Goal: Information Seeking & Learning: Find contact information

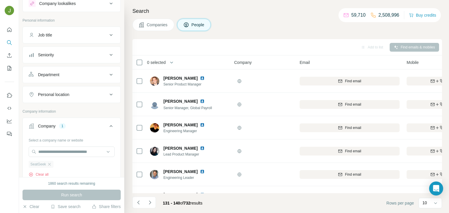
scroll to position [110, 0]
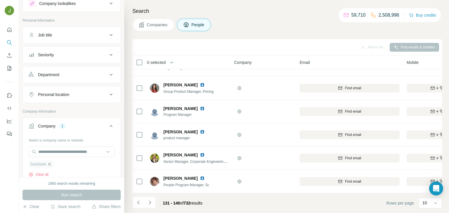
click at [49, 165] on icon "button" at bounding box center [49, 164] width 3 height 3
click at [83, 153] on input "text" at bounding box center [72, 152] width 86 height 11
paste input "**********"
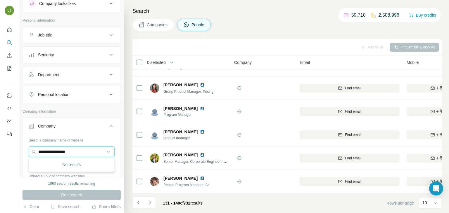
paste input "text"
type input "*********"
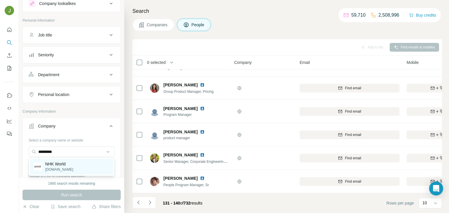
click at [52, 169] on p "[DOMAIN_NAME]" at bounding box center [59, 169] width 28 height 5
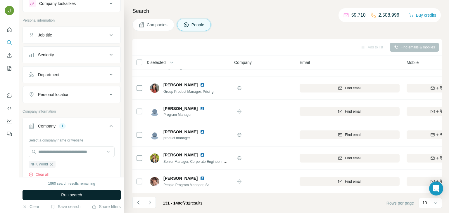
click at [65, 193] on span "Run search" at bounding box center [71, 195] width 21 height 6
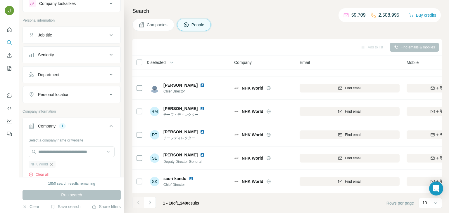
click at [51, 165] on icon "button" at bounding box center [51, 164] width 5 height 5
click at [49, 152] on input "text" at bounding box center [72, 152] width 86 height 11
paste input "**********"
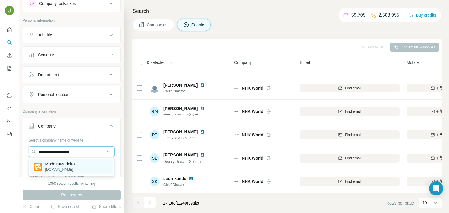
type input "**********"
click at [46, 169] on p "[DOMAIN_NAME]" at bounding box center [60, 169] width 30 height 5
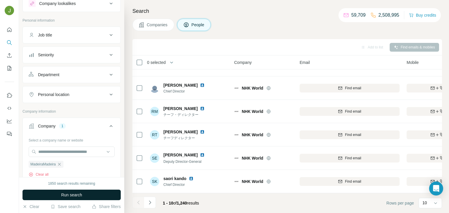
click at [65, 195] on span "Run search" at bounding box center [71, 195] width 21 height 6
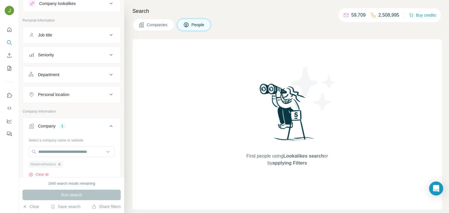
click at [59, 165] on icon "button" at bounding box center [59, 164] width 5 height 5
click at [53, 154] on input "text" at bounding box center [72, 152] width 86 height 11
paste input "*********"
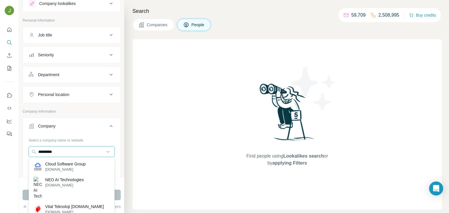
type input "*********"
click at [57, 162] on p "Cloud Software Group" at bounding box center [65, 164] width 41 height 6
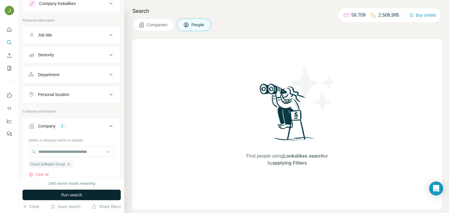
click at [73, 198] on span "Run search" at bounding box center [71, 195] width 21 height 6
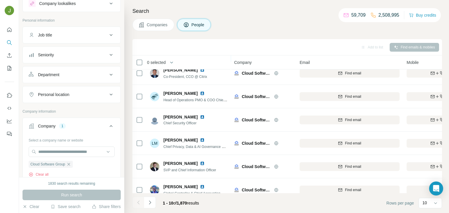
scroll to position [110, 0]
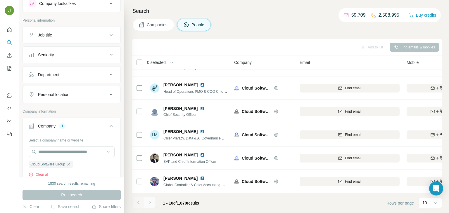
click at [152, 203] on icon "Navigate to next page" at bounding box center [150, 203] width 6 height 6
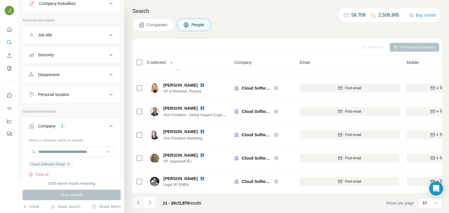
click at [137, 203] on icon "Navigate to previous page" at bounding box center [138, 203] width 2 height 4
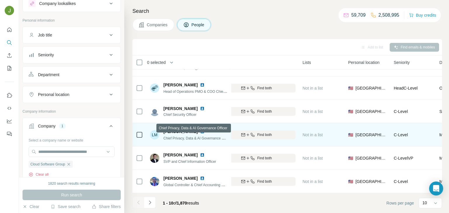
scroll to position [110, 190]
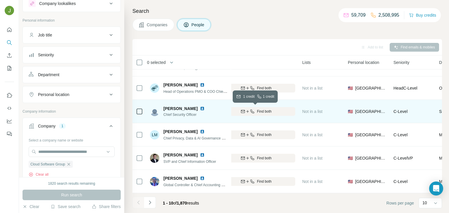
click at [278, 113] on div "Find both" at bounding box center [256, 111] width 78 height 5
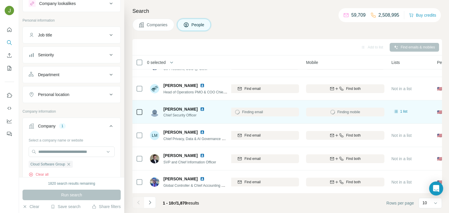
scroll to position [109, 100]
click at [267, 115] on div "[EMAIL_ADDRESS][PERSON_NAME][DOMAIN_NAME]" at bounding box center [250, 112] width 100 height 16
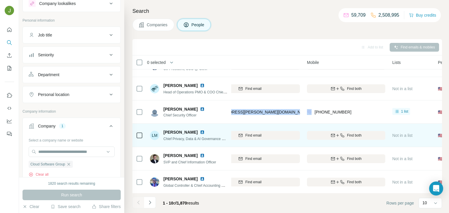
scroll to position [110, 100]
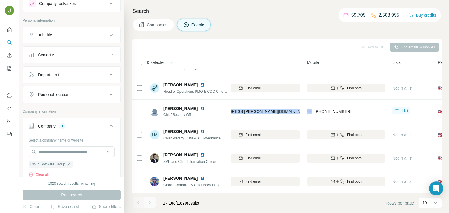
click at [152, 201] on icon "Navigate to next page" at bounding box center [150, 203] width 6 height 6
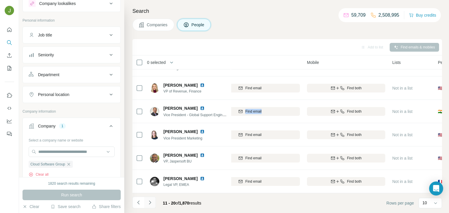
click at [150, 202] on icon "Navigate to next page" at bounding box center [150, 203] width 6 height 6
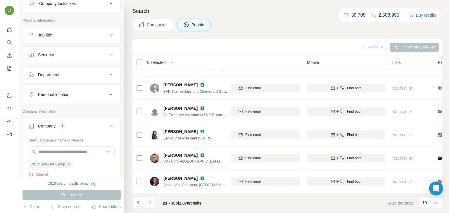
click at [151, 202] on icon "Navigate to next page" at bounding box center [150, 203] width 6 height 6
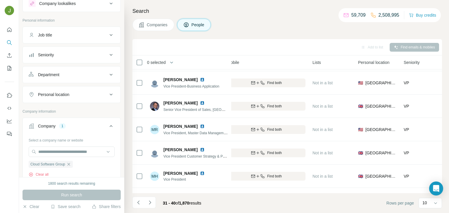
scroll to position [110, 179]
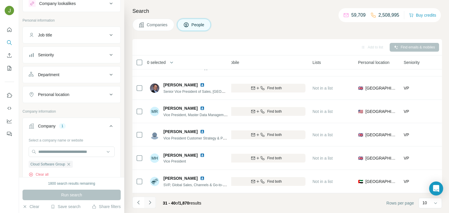
click at [150, 203] on icon "Navigate to next page" at bounding box center [150, 203] width 6 height 6
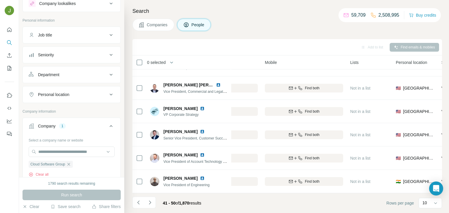
scroll to position [110, 141]
click at [152, 203] on icon "Navigate to next page" at bounding box center [150, 203] width 6 height 6
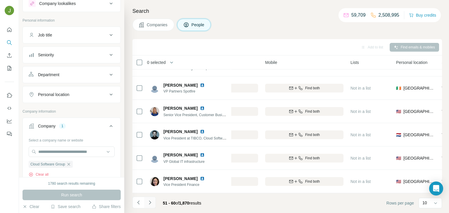
click at [149, 203] on icon "Navigate to next page" at bounding box center [150, 203] width 6 height 6
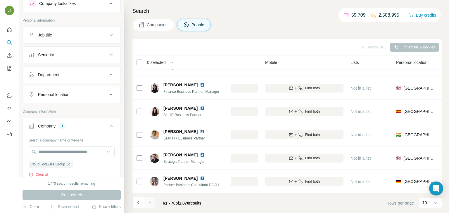
click at [149, 205] on icon "Navigate to next page" at bounding box center [150, 203] width 6 height 6
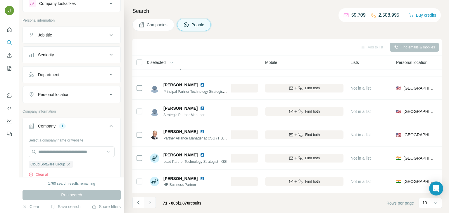
click at [151, 202] on icon "Navigate to next page" at bounding box center [150, 203] width 6 height 6
click at [152, 200] on icon "Navigate to next page" at bounding box center [150, 203] width 6 height 6
click at [150, 202] on icon "Navigate to next page" at bounding box center [150, 203] width 2 height 4
click at [149, 205] on icon "Navigate to next page" at bounding box center [150, 203] width 6 height 6
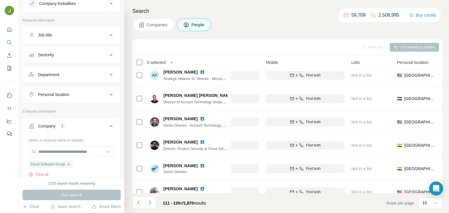
scroll to position [110, 141]
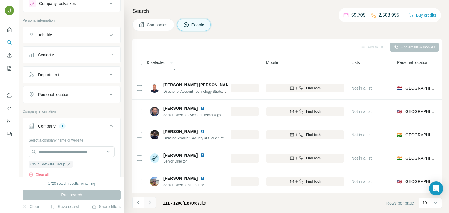
click at [151, 203] on icon "Navigate to next page" at bounding box center [150, 203] width 6 height 6
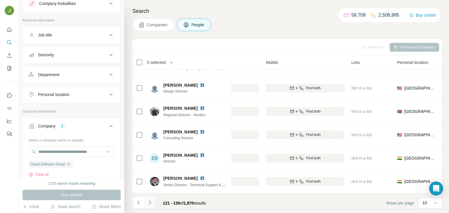
click at [150, 204] on icon "Navigate to next page" at bounding box center [150, 203] width 6 height 6
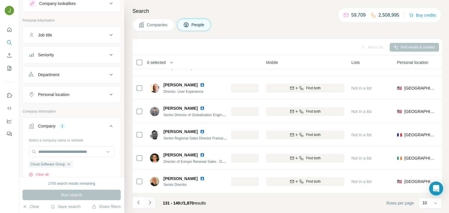
click at [153, 202] on button "Navigate to next page" at bounding box center [150, 203] width 12 height 12
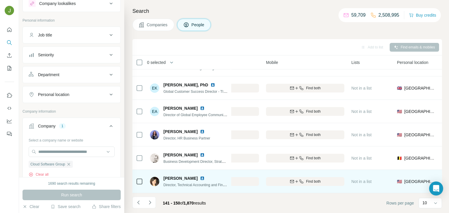
scroll to position [0, 141]
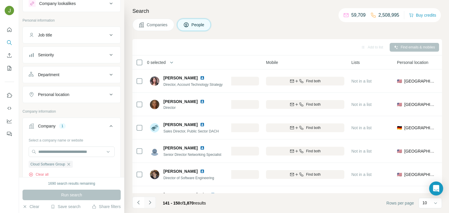
click at [151, 200] on icon "Navigate to next page" at bounding box center [150, 203] width 6 height 6
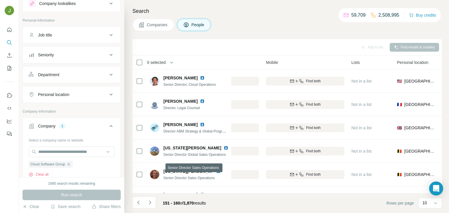
scroll to position [110, 141]
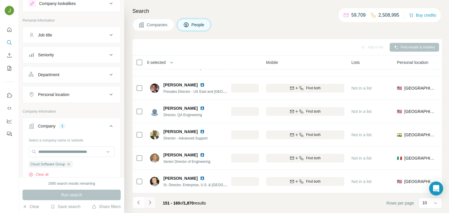
click at [150, 204] on icon "Navigate to next page" at bounding box center [150, 203] width 6 height 6
click at [150, 203] on icon "Navigate to next page" at bounding box center [150, 203] width 6 height 6
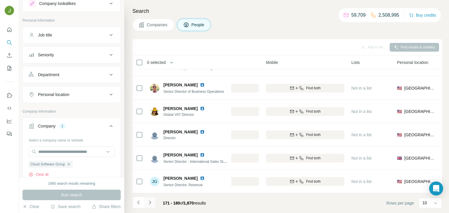
click at [150, 204] on icon "Navigate to next page" at bounding box center [150, 203] width 6 height 6
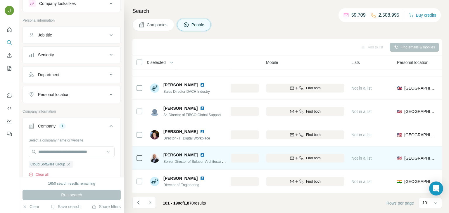
scroll to position [0, 141]
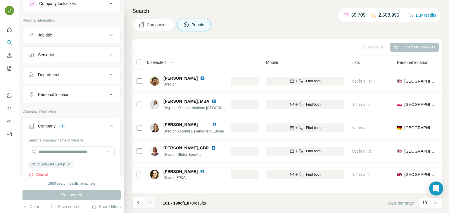
click at [145, 206] on button "Navigate to next page" at bounding box center [150, 203] width 12 height 12
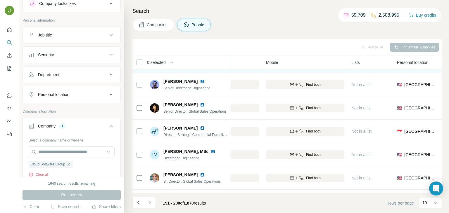
scroll to position [101, 141]
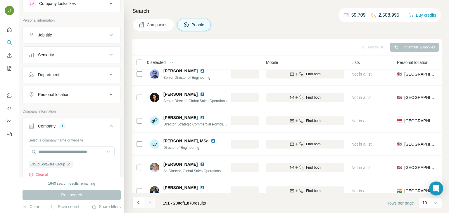
click at [151, 202] on icon "Navigate to next page" at bounding box center [150, 203] width 6 height 6
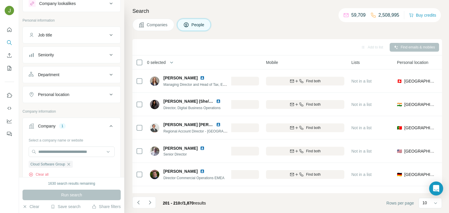
scroll to position [110, 141]
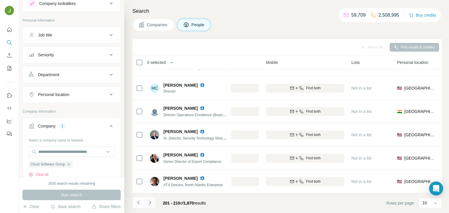
click at [152, 203] on icon "Navigate to next page" at bounding box center [150, 203] width 6 height 6
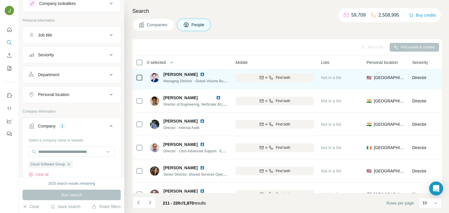
scroll to position [110, 171]
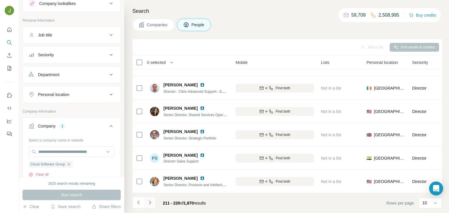
click at [147, 205] on icon "Navigate to next page" at bounding box center [150, 203] width 6 height 6
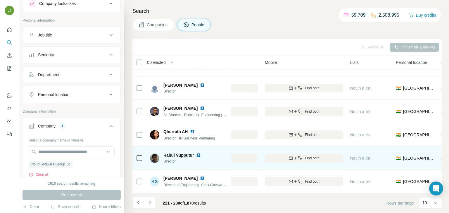
scroll to position [0, 142]
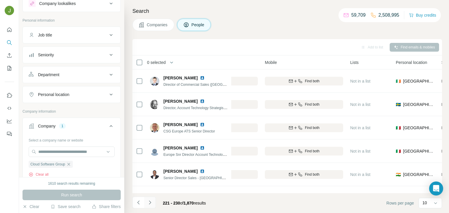
click at [152, 202] on icon "Navigate to next page" at bounding box center [150, 203] width 6 height 6
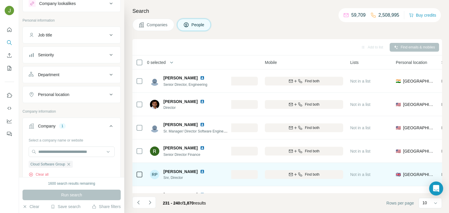
scroll to position [110, 142]
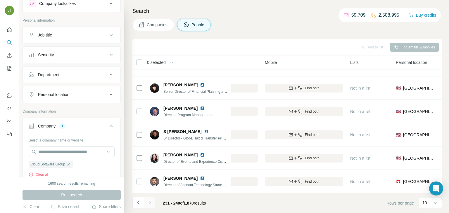
click at [148, 205] on icon "Navigate to next page" at bounding box center [150, 203] width 6 height 6
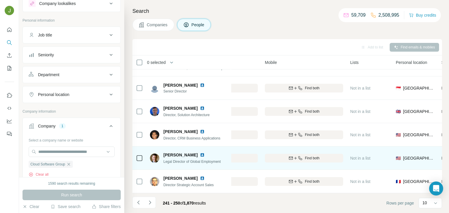
scroll to position [0, 142]
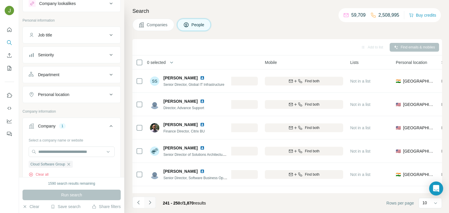
click at [149, 203] on icon "Navigate to next page" at bounding box center [150, 203] width 6 height 6
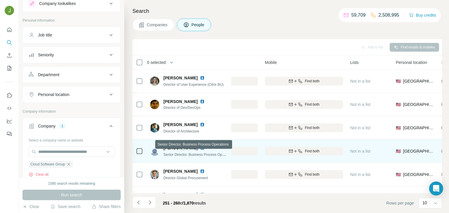
scroll to position [110, 142]
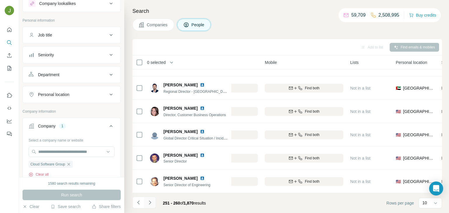
click at [149, 201] on icon "Navigate to next page" at bounding box center [150, 203] width 6 height 6
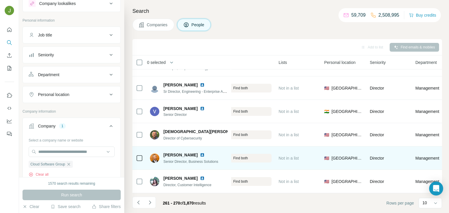
scroll to position [110, 214]
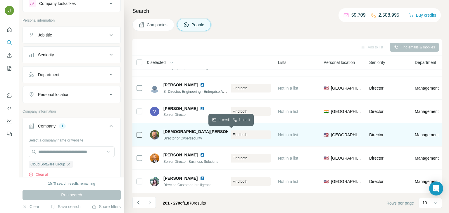
click at [256, 136] on div "Find both" at bounding box center [232, 134] width 78 height 5
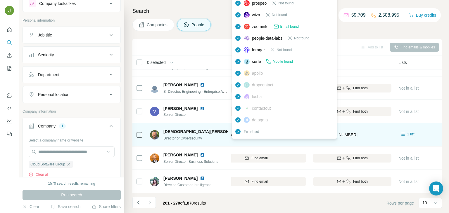
scroll to position [110, 65]
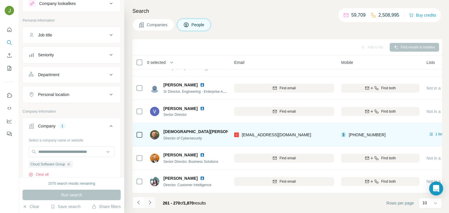
click at [152, 202] on icon "Navigate to next page" at bounding box center [150, 203] width 6 height 6
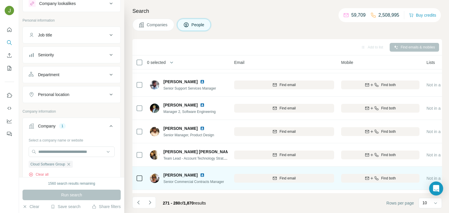
scroll to position [104, 65]
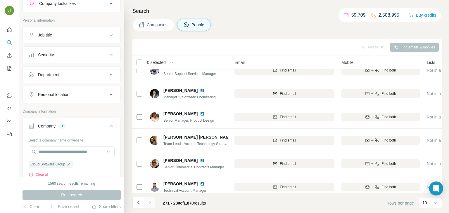
click at [152, 201] on icon "Navigate to next page" at bounding box center [150, 203] width 6 height 6
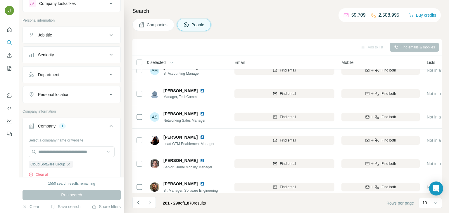
scroll to position [110, 65]
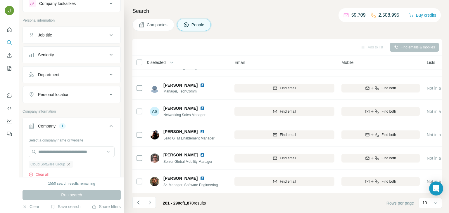
click at [69, 162] on icon "button" at bounding box center [68, 164] width 5 height 5
click at [61, 153] on input "text" at bounding box center [72, 152] width 86 height 11
paste input "**********"
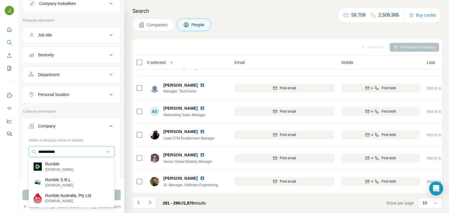
type input "**********"
click at [53, 167] on p "[DOMAIN_NAME]" at bounding box center [59, 169] width 28 height 5
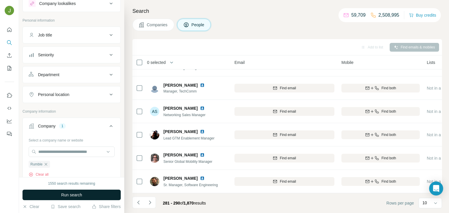
click at [66, 198] on button "Run search" at bounding box center [72, 195] width 98 height 11
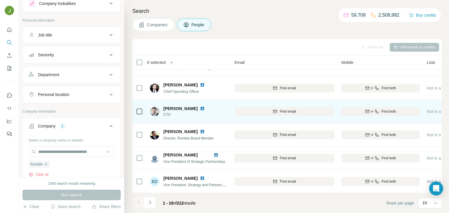
scroll to position [110, 0]
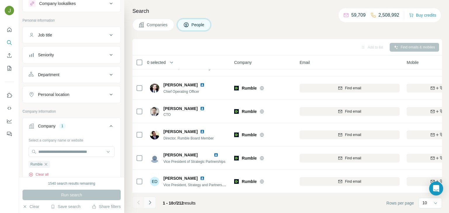
click at [151, 202] on icon "Navigate to next page" at bounding box center [150, 203] width 6 height 6
click at [147, 200] on icon "Navigate to next page" at bounding box center [150, 203] width 6 height 6
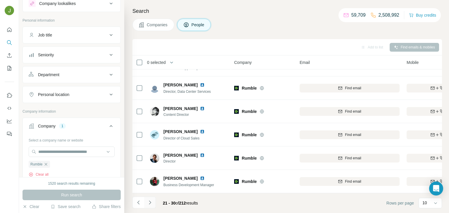
click at [153, 200] on button "Navigate to next page" at bounding box center [150, 203] width 12 height 12
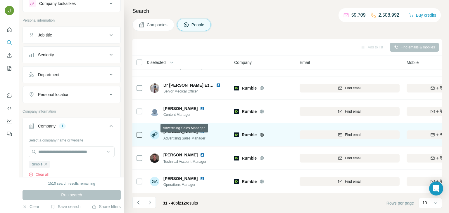
scroll to position [0, 0]
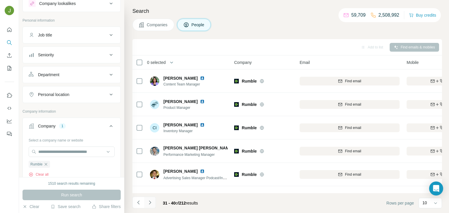
click at [150, 205] on icon "Navigate to next page" at bounding box center [150, 203] width 6 height 6
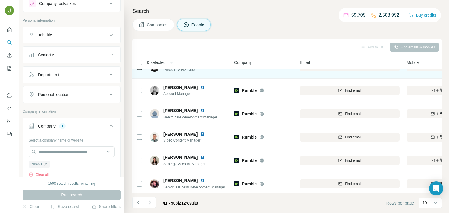
scroll to position [110, 0]
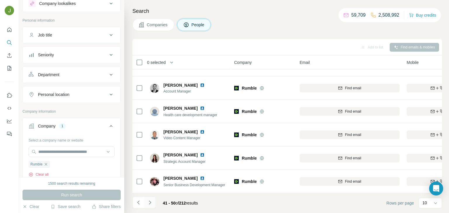
click at [147, 203] on icon "Navigate to next page" at bounding box center [150, 203] width 6 height 6
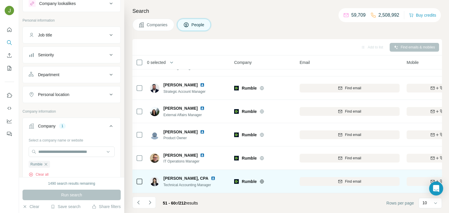
scroll to position [0, 0]
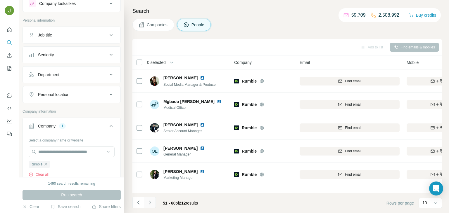
click at [148, 199] on button "Navigate to next page" at bounding box center [150, 203] width 12 height 12
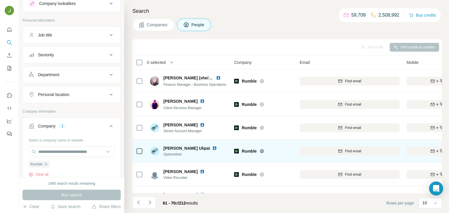
scroll to position [110, 0]
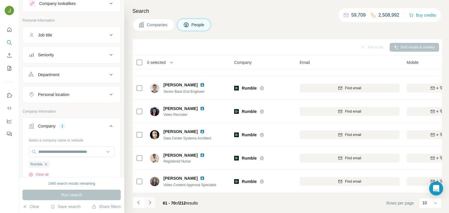
click at [148, 201] on icon "Navigate to next page" at bounding box center [150, 203] width 6 height 6
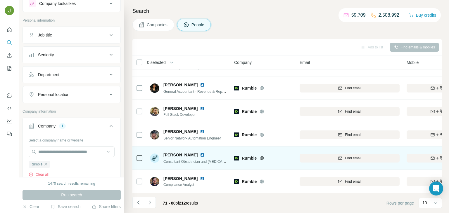
scroll to position [0, 0]
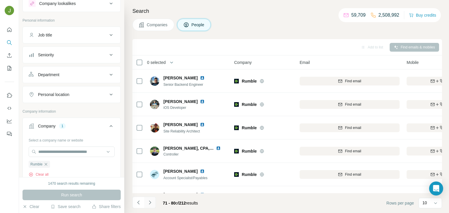
click at [149, 198] on button "Navigate to next page" at bounding box center [150, 203] width 12 height 12
click at [151, 201] on icon "Navigate to next page" at bounding box center [150, 203] width 6 height 6
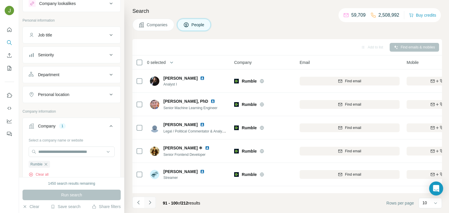
click at [150, 200] on icon "Navigate to next page" at bounding box center [150, 203] width 6 height 6
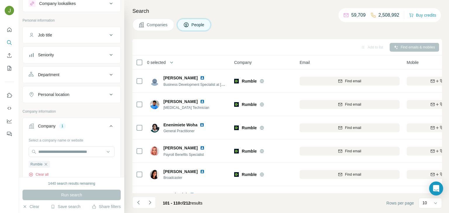
scroll to position [110, 0]
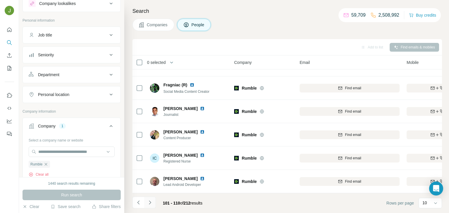
click at [150, 204] on icon "Navigate to next page" at bounding box center [150, 203] width 6 height 6
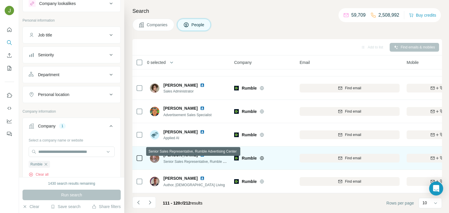
scroll to position [0, 0]
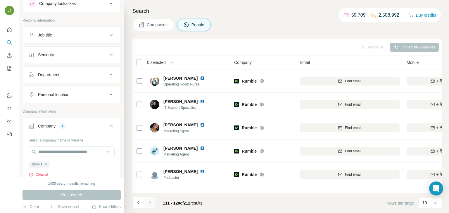
click at [147, 200] on icon "Navigate to next page" at bounding box center [150, 203] width 6 height 6
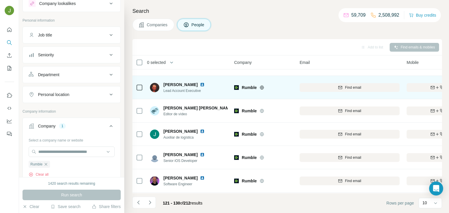
scroll to position [110, 0]
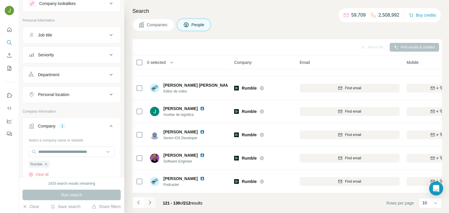
click at [152, 201] on icon "Navigate to next page" at bounding box center [150, 203] width 6 height 6
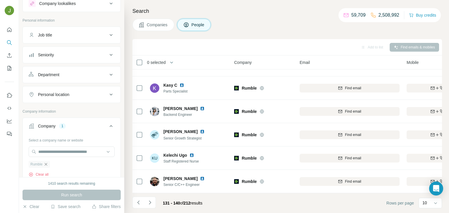
click at [45, 162] on icon "button" at bounding box center [46, 164] width 5 height 5
click at [47, 164] on div "Select a company name or website Upload a CSV of company websites. Your list is…" at bounding box center [72, 168] width 86 height 64
click at [49, 150] on input "text" at bounding box center [72, 152] width 86 height 11
paste input "**********"
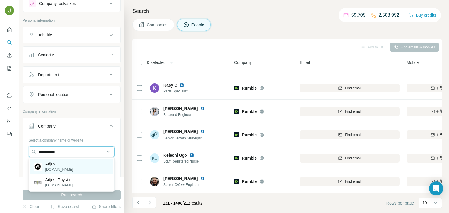
type input "**********"
click at [58, 170] on p "[DOMAIN_NAME]" at bounding box center [59, 169] width 28 height 5
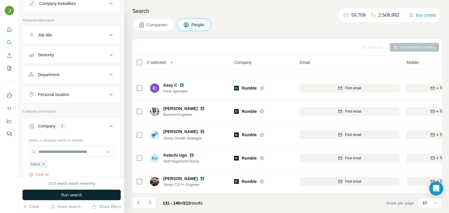
click at [65, 195] on span "Run search" at bounding box center [71, 195] width 21 height 6
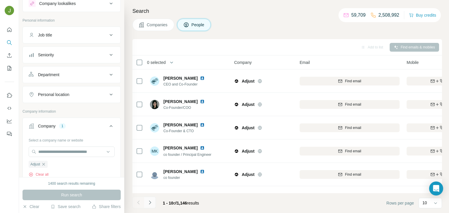
click at [150, 203] on icon "Navigate to next page" at bounding box center [150, 203] width 6 height 6
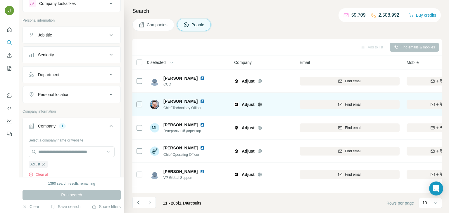
scroll to position [110, 0]
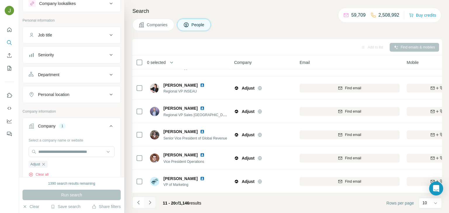
click at [150, 200] on icon "Navigate to next page" at bounding box center [150, 203] width 6 height 6
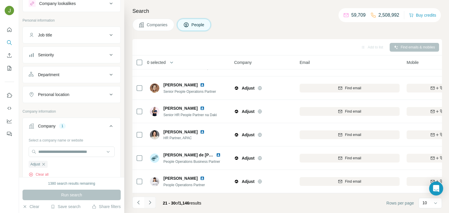
click at [150, 204] on icon "Navigate to next page" at bounding box center [150, 203] width 6 height 6
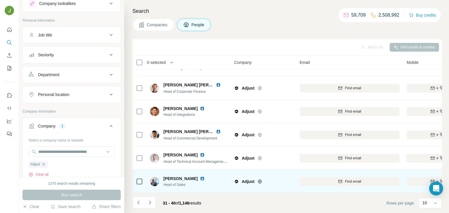
scroll to position [0, 0]
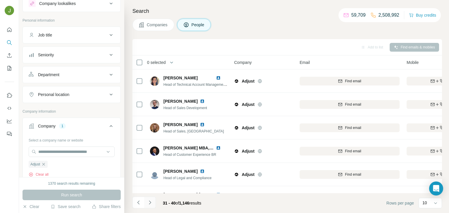
click at [150, 202] on icon "Navigate to next page" at bounding box center [150, 203] width 2 height 4
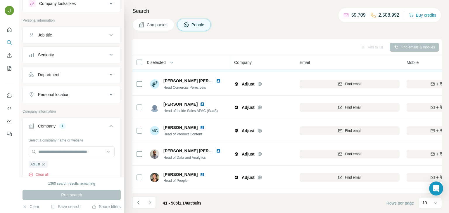
scroll to position [110, 0]
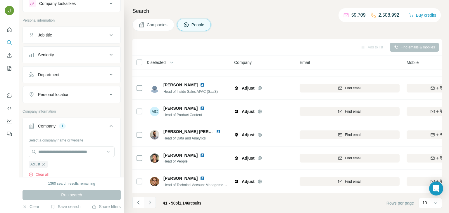
click at [151, 203] on icon "Navigate to next page" at bounding box center [150, 203] width 6 height 6
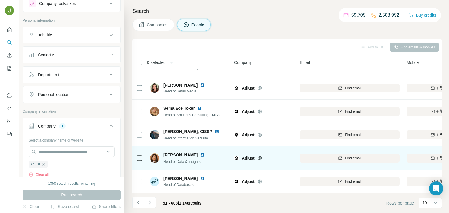
scroll to position [0, 0]
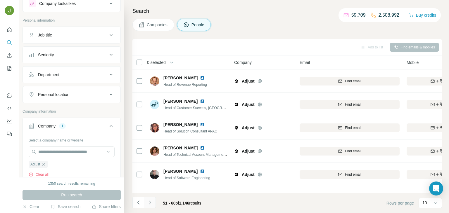
click at [151, 199] on button "Navigate to next page" at bounding box center [150, 203] width 12 height 12
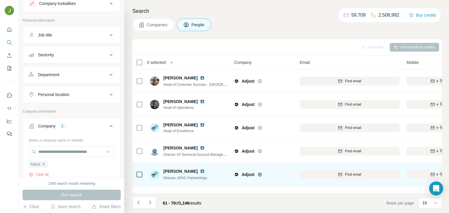
scroll to position [110, 0]
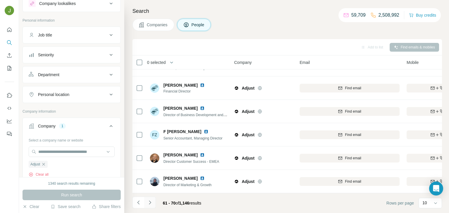
click at [148, 203] on icon "Navigate to next page" at bounding box center [150, 203] width 6 height 6
